Goal: Check status: Check status

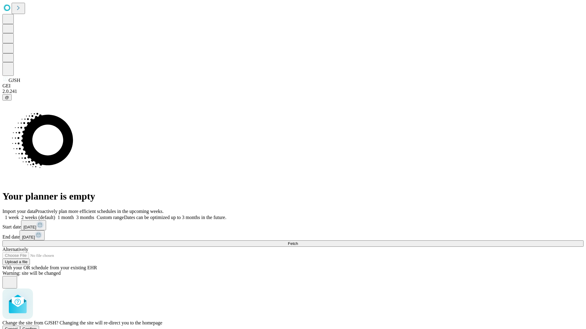
click at [37, 327] on span "Confirm" at bounding box center [30, 329] width 14 height 5
click at [19, 215] on label "1 week" at bounding box center [10, 217] width 16 height 5
click at [298, 242] on span "Fetch" at bounding box center [293, 244] width 10 height 5
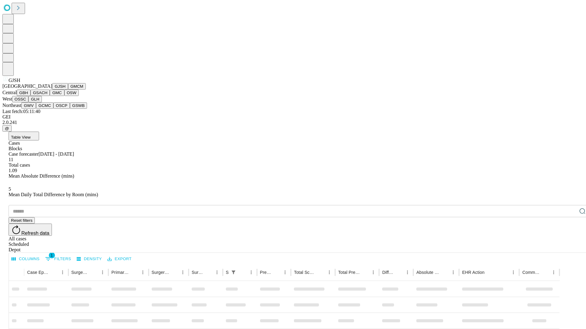
click at [68, 90] on button "GMCM" at bounding box center [77, 86] width 18 height 6
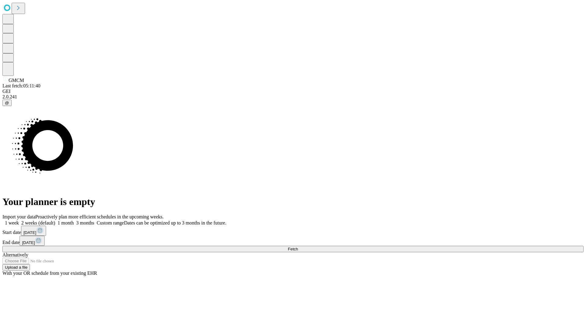
click at [298, 247] on span "Fetch" at bounding box center [293, 249] width 10 height 5
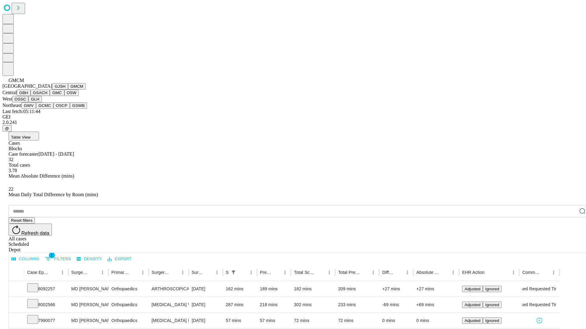
click at [30, 96] on button "GBH" at bounding box center [24, 93] width 14 height 6
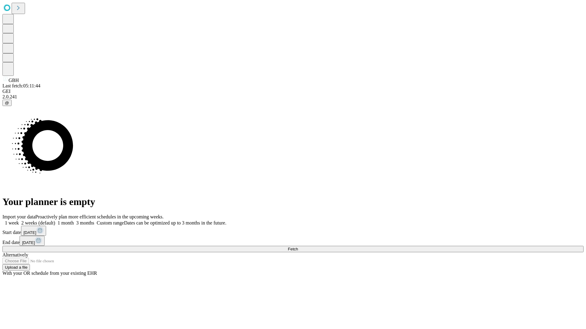
click at [19, 220] on label "1 week" at bounding box center [10, 222] width 16 height 5
click at [298, 247] on span "Fetch" at bounding box center [293, 249] width 10 height 5
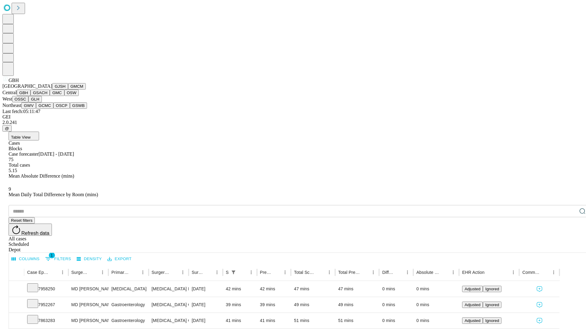
click at [47, 96] on button "GSACH" at bounding box center [39, 93] width 19 height 6
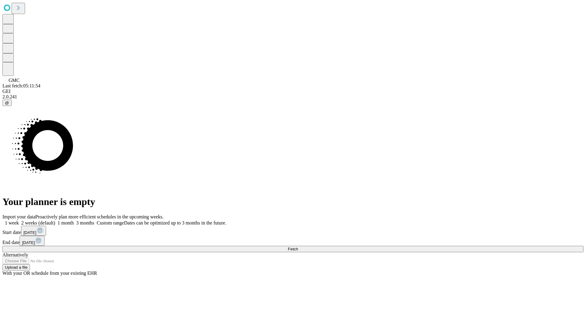
click at [19, 220] on label "1 week" at bounding box center [10, 222] width 16 height 5
click at [298, 247] on span "Fetch" at bounding box center [293, 249] width 10 height 5
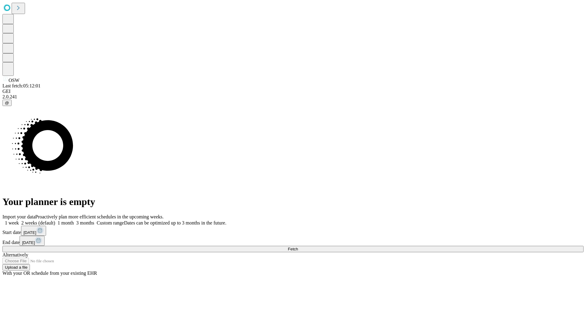
click at [19, 220] on label "1 week" at bounding box center [10, 222] width 16 height 5
click at [298, 247] on span "Fetch" at bounding box center [293, 249] width 10 height 5
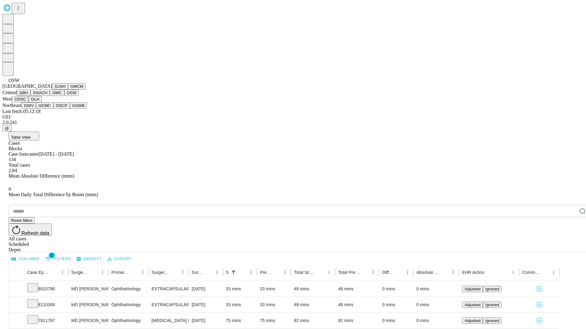
click at [29, 102] on button "OSSC" at bounding box center [20, 99] width 16 height 6
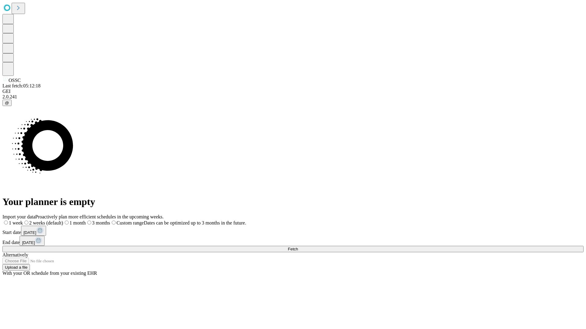
click at [23, 220] on label "1 week" at bounding box center [12, 222] width 20 height 5
click at [298, 247] on span "Fetch" at bounding box center [293, 249] width 10 height 5
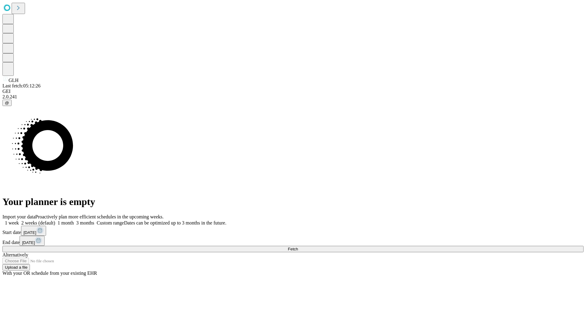
click at [19, 220] on label "1 week" at bounding box center [10, 222] width 16 height 5
click at [298, 247] on span "Fetch" at bounding box center [293, 249] width 10 height 5
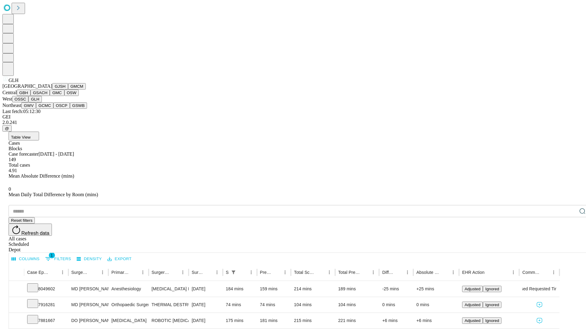
click at [36, 109] on button "GWV" at bounding box center [28, 105] width 15 height 6
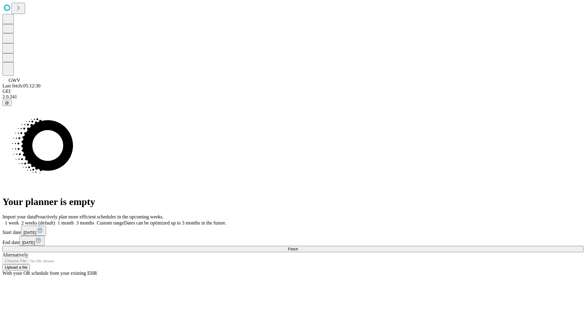
click at [19, 220] on label "1 week" at bounding box center [10, 222] width 16 height 5
click at [298, 247] on span "Fetch" at bounding box center [293, 249] width 10 height 5
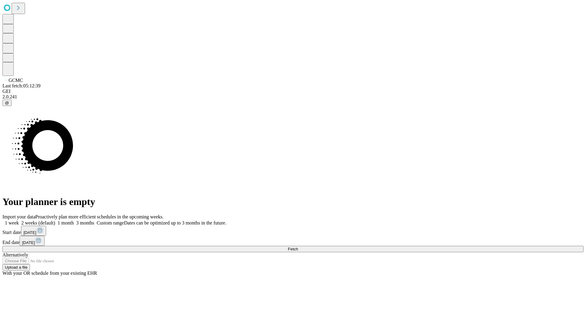
click at [19, 220] on label "1 week" at bounding box center [10, 222] width 16 height 5
click at [298, 247] on span "Fetch" at bounding box center [293, 249] width 10 height 5
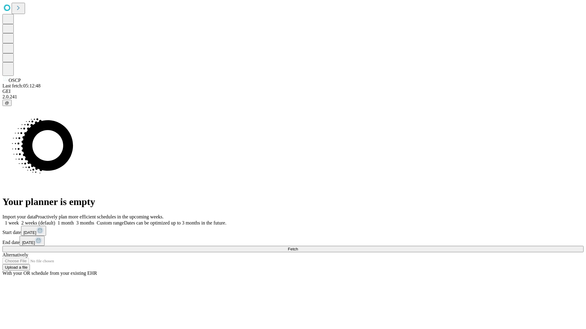
click at [298, 247] on span "Fetch" at bounding box center [293, 249] width 10 height 5
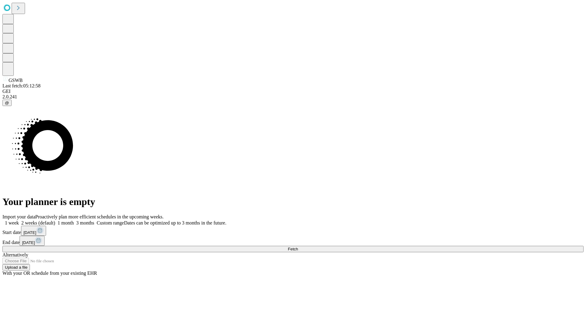
click at [19, 220] on label "1 week" at bounding box center [10, 222] width 16 height 5
click at [298, 247] on span "Fetch" at bounding box center [293, 249] width 10 height 5
